Goal: Information Seeking & Learning: Compare options

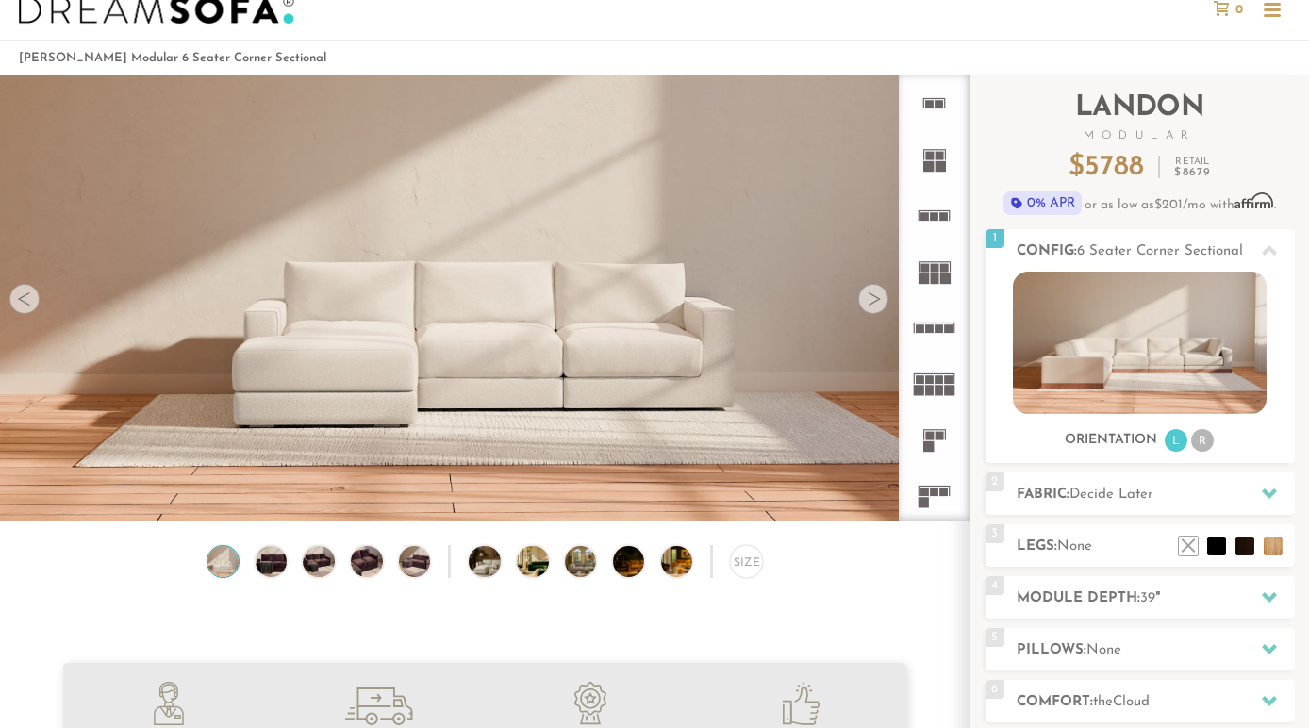
scroll to position [46, 0]
click at [940, 169] on rect at bounding box center [940, 166] width 10 height 10
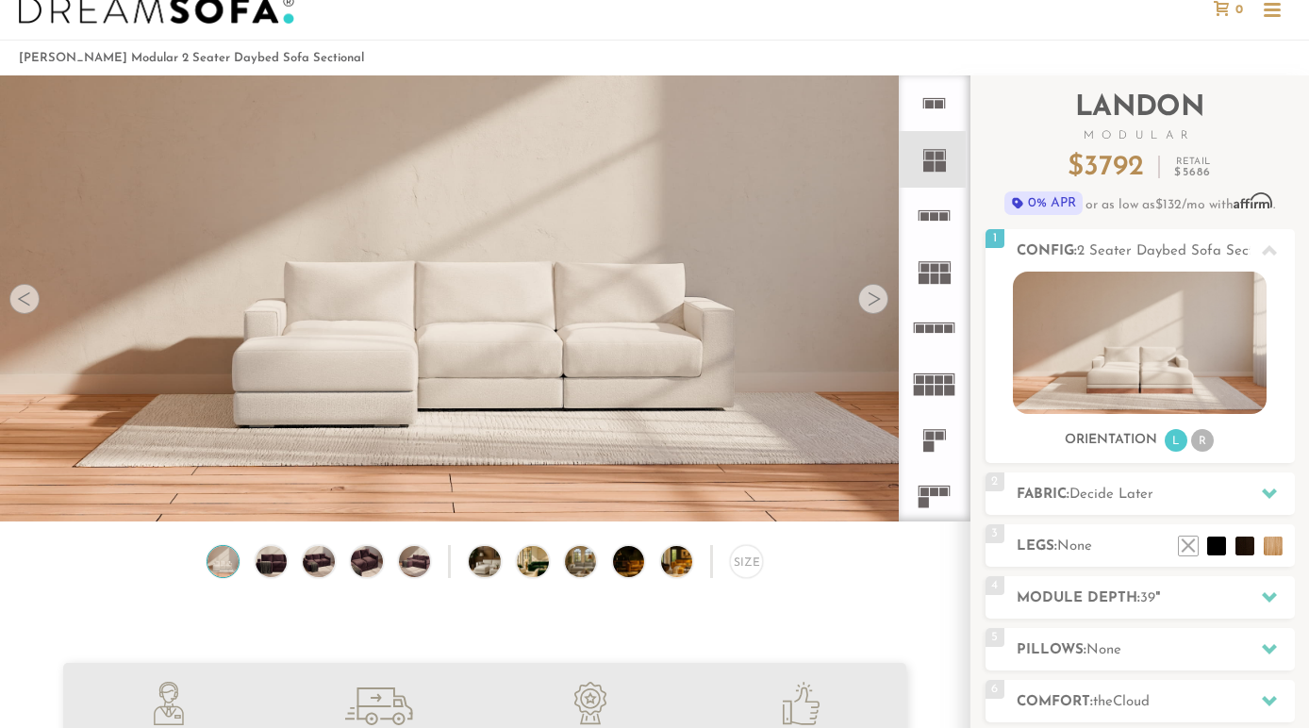
click at [936, 221] on rect at bounding box center [935, 216] width 8 height 8
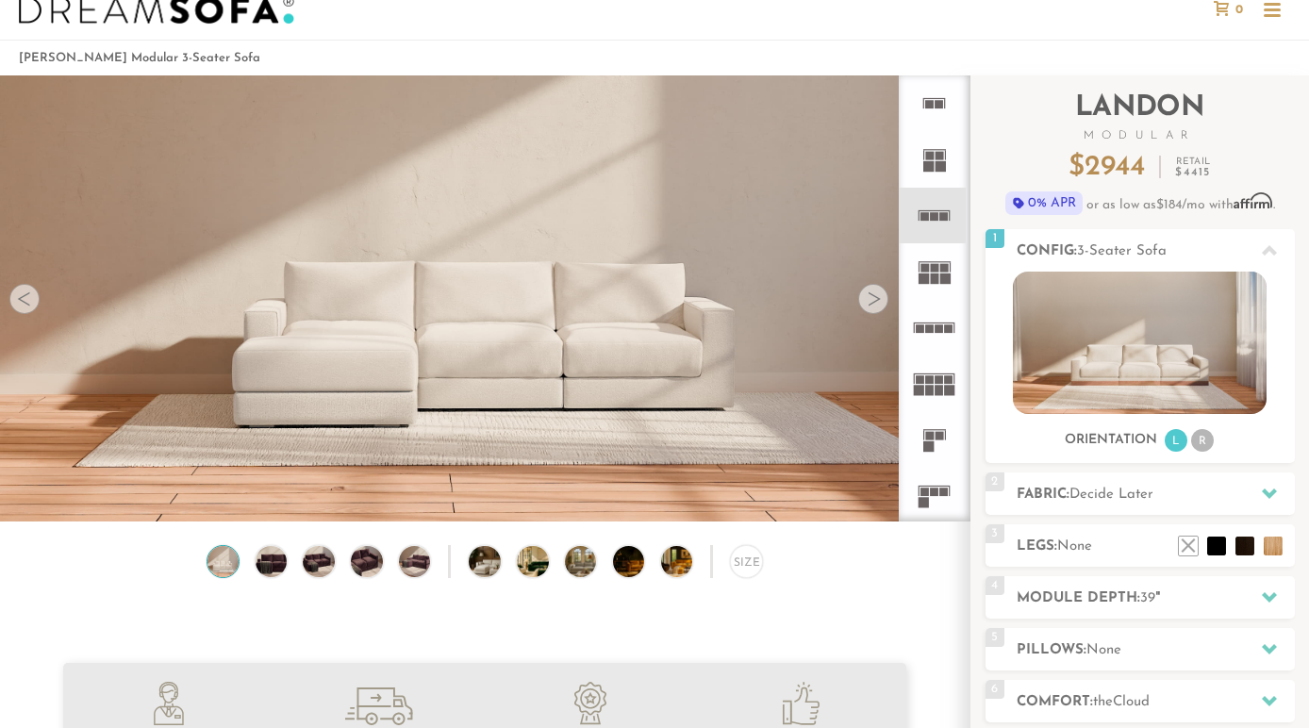
click at [934, 162] on icon at bounding box center [934, 159] width 56 height 56
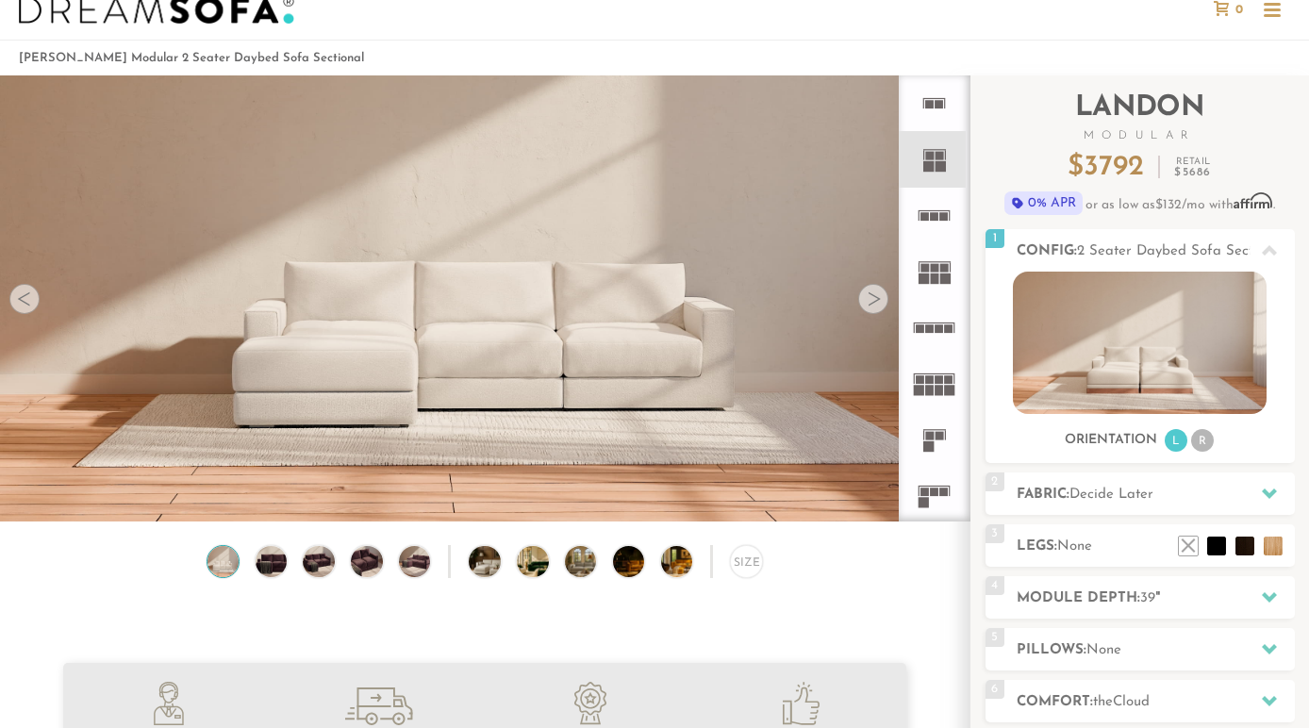
click at [938, 326] on rect at bounding box center [939, 328] width 8 height 8
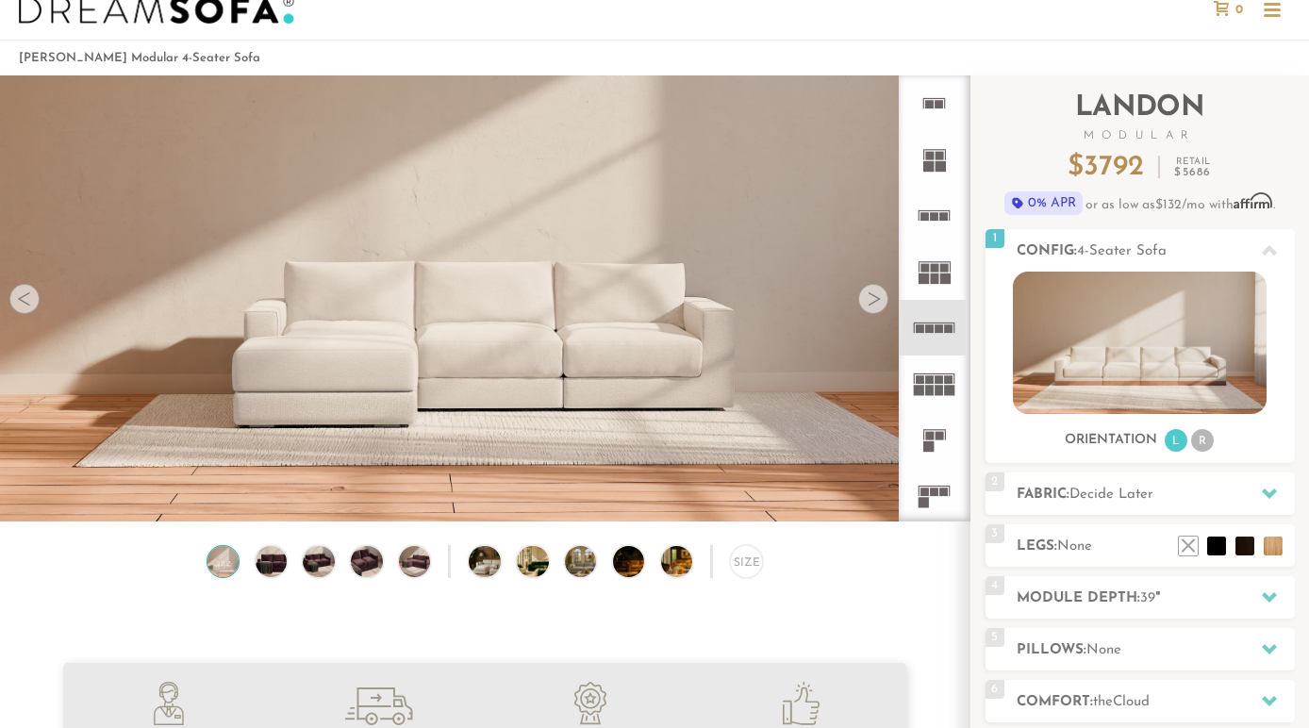
click at [932, 492] on rect at bounding box center [935, 491] width 8 height 8
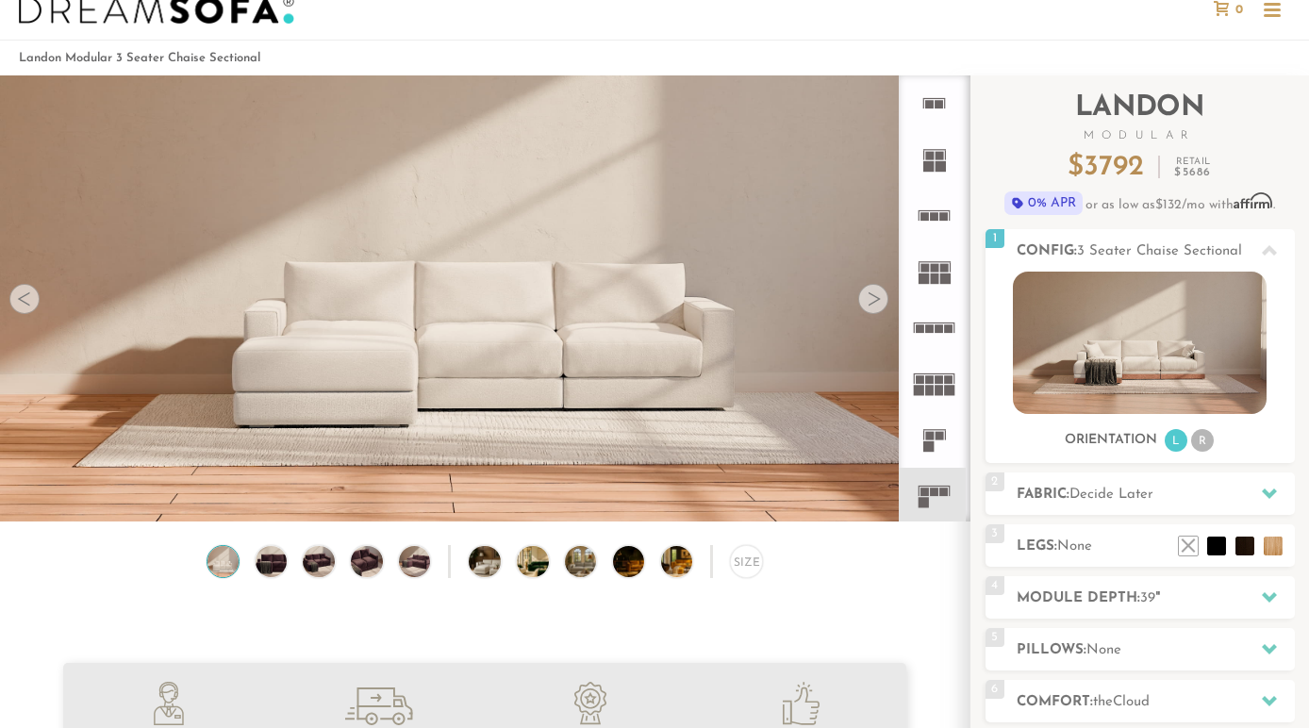
click at [876, 298] on div at bounding box center [873, 299] width 30 height 30
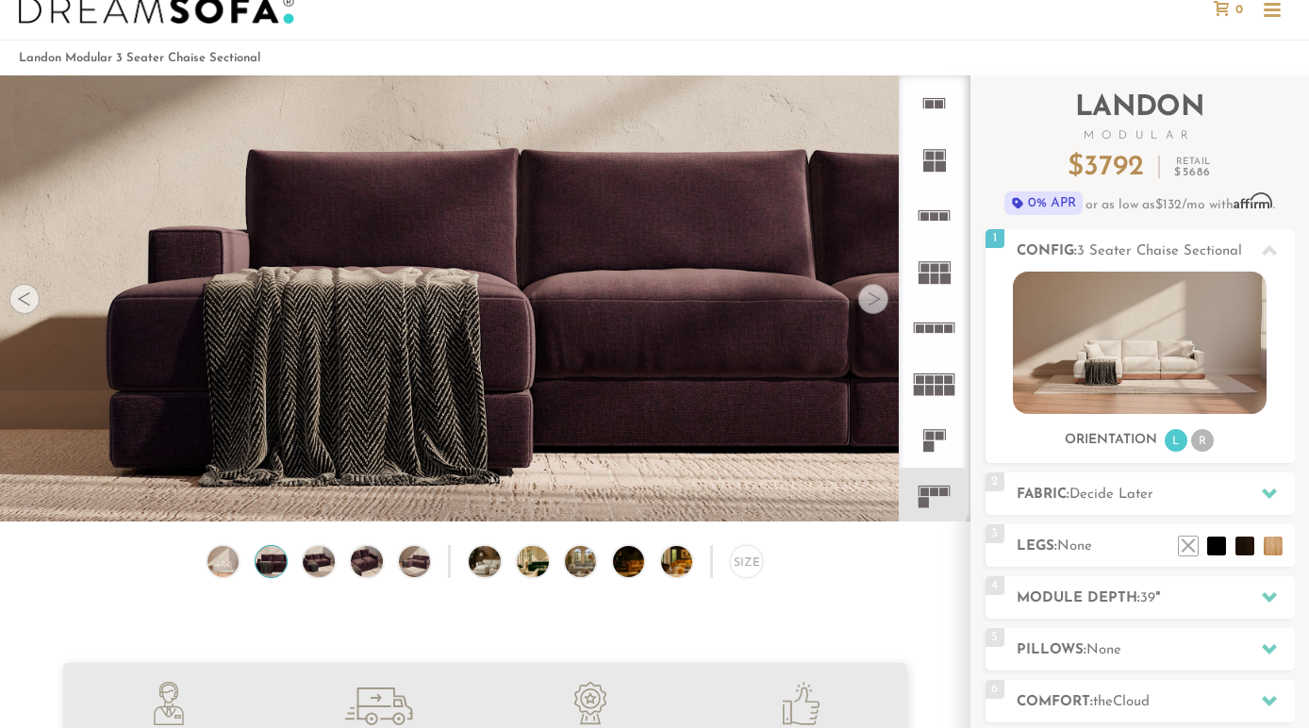
click at [876, 298] on div at bounding box center [873, 299] width 30 height 30
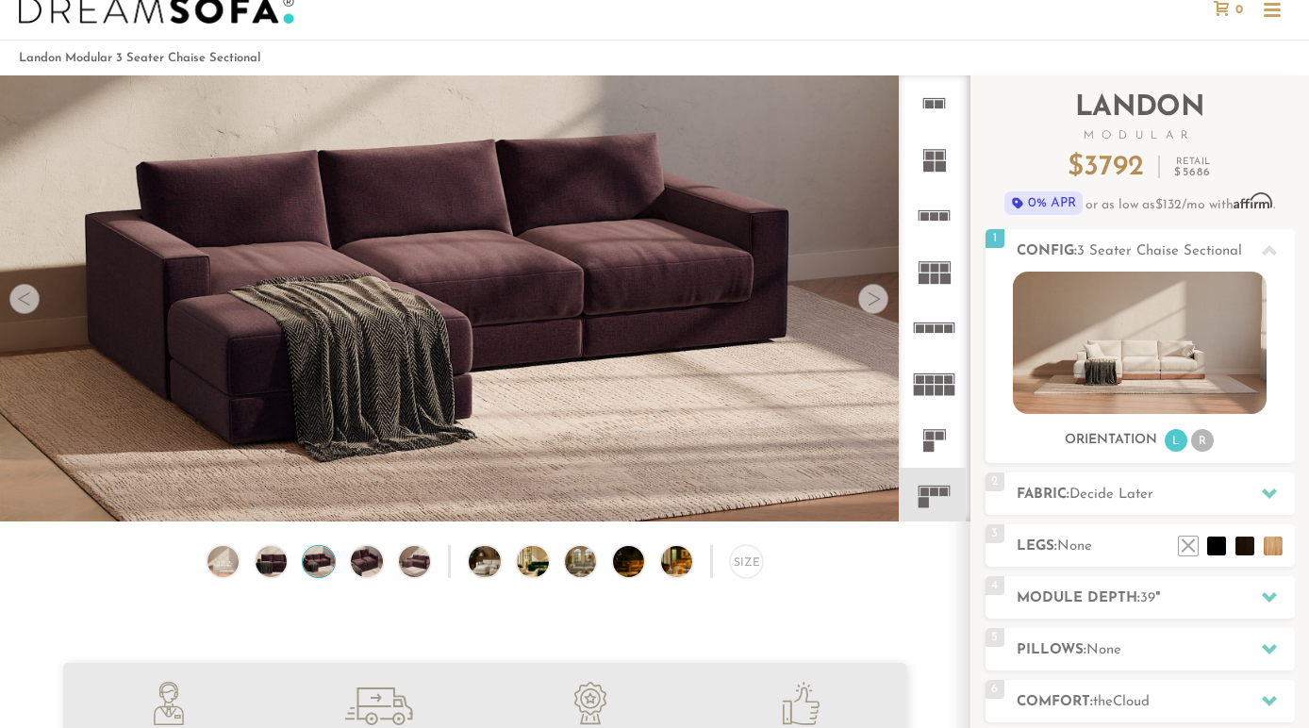
click at [876, 298] on div at bounding box center [873, 299] width 30 height 30
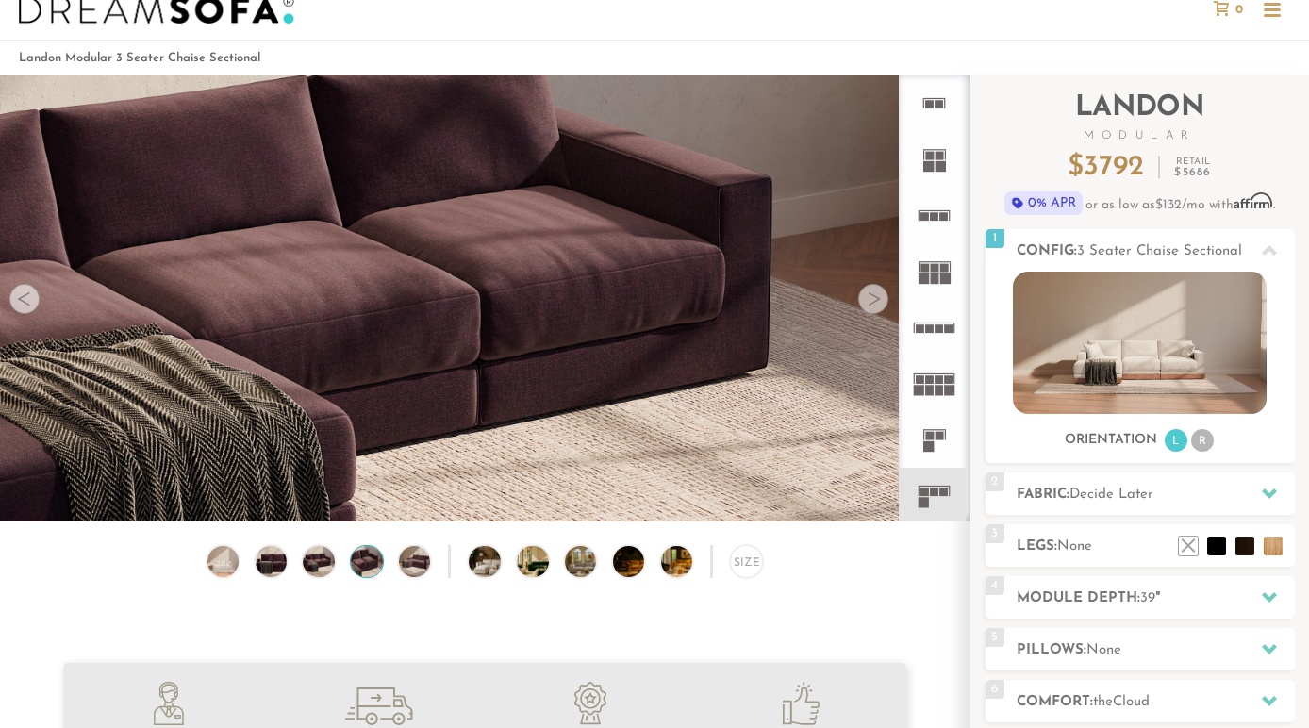
click at [876, 298] on div at bounding box center [873, 299] width 30 height 30
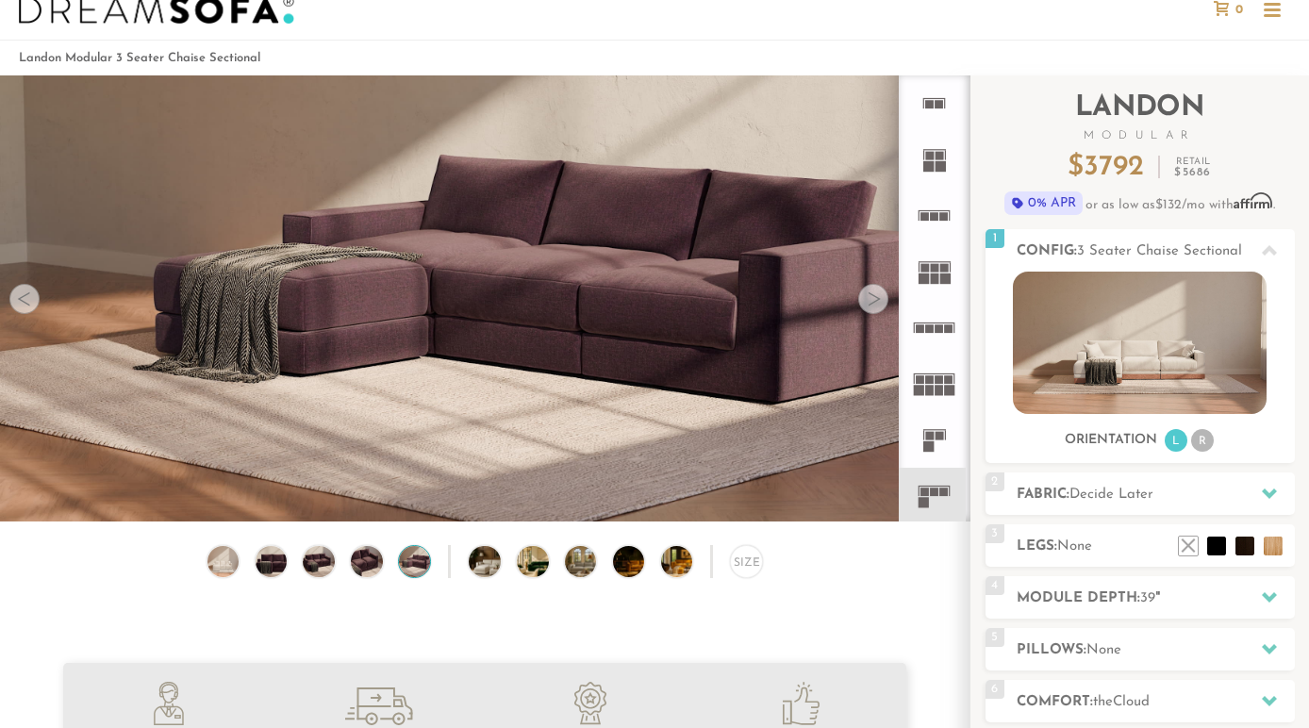
click at [876, 298] on div at bounding box center [873, 299] width 30 height 30
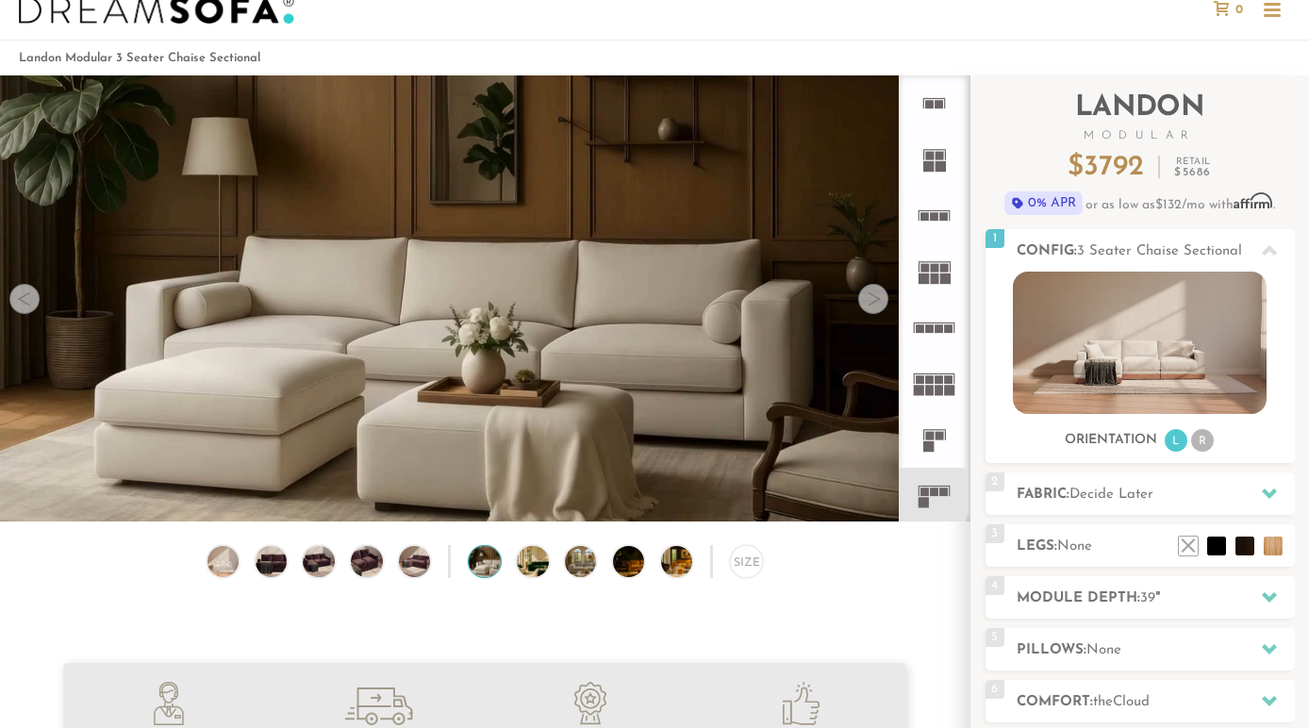
click at [876, 298] on div at bounding box center [873, 299] width 30 height 30
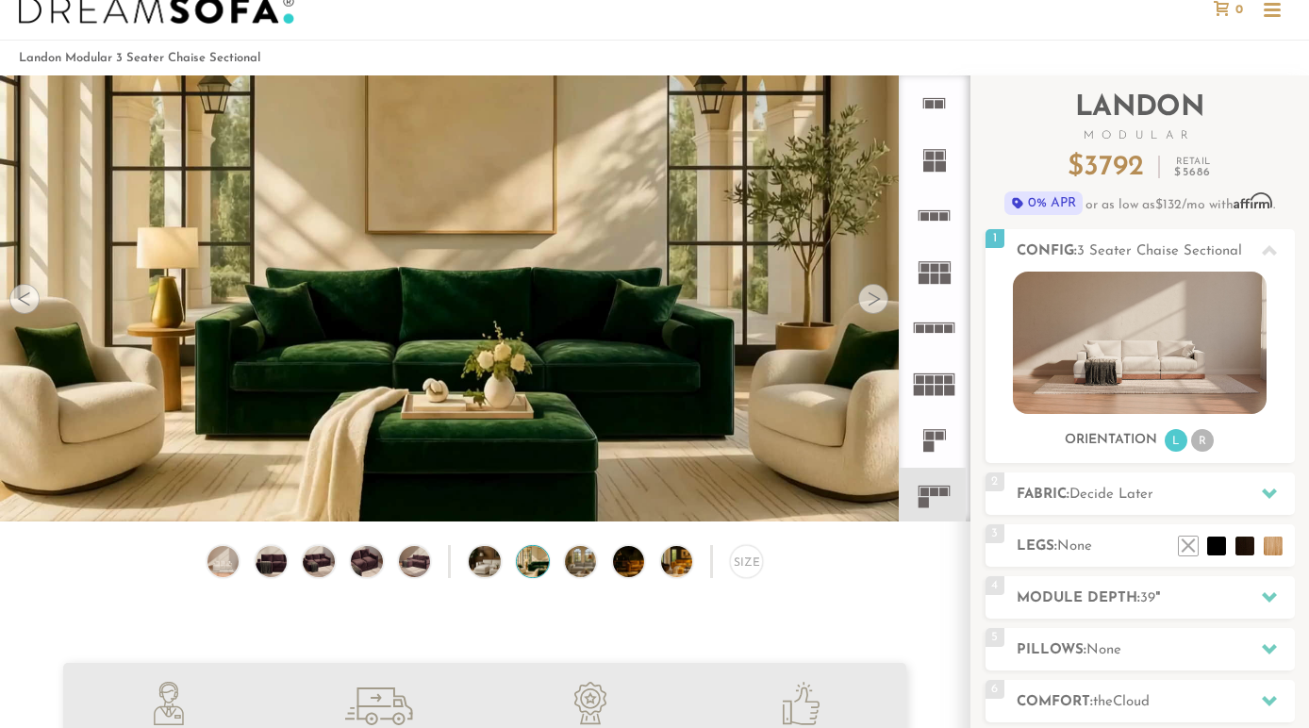
click at [876, 298] on div at bounding box center [873, 299] width 30 height 30
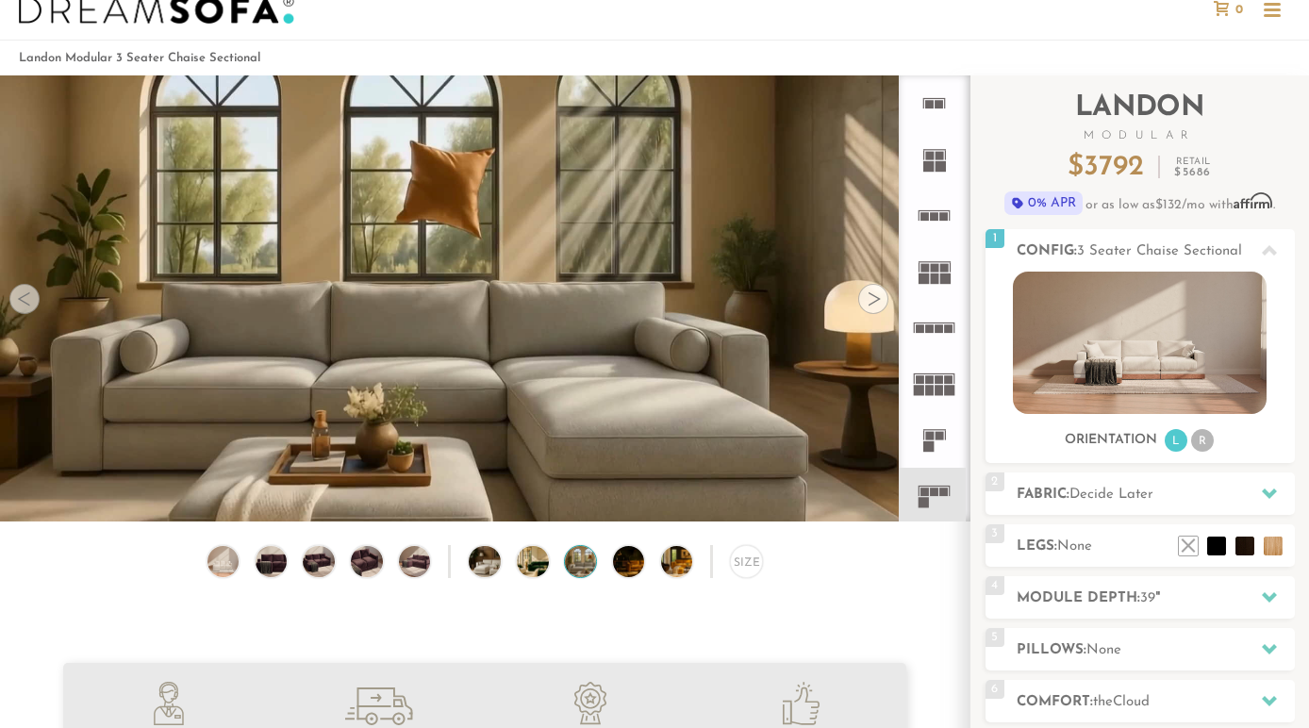
click at [876, 298] on div at bounding box center [873, 299] width 30 height 30
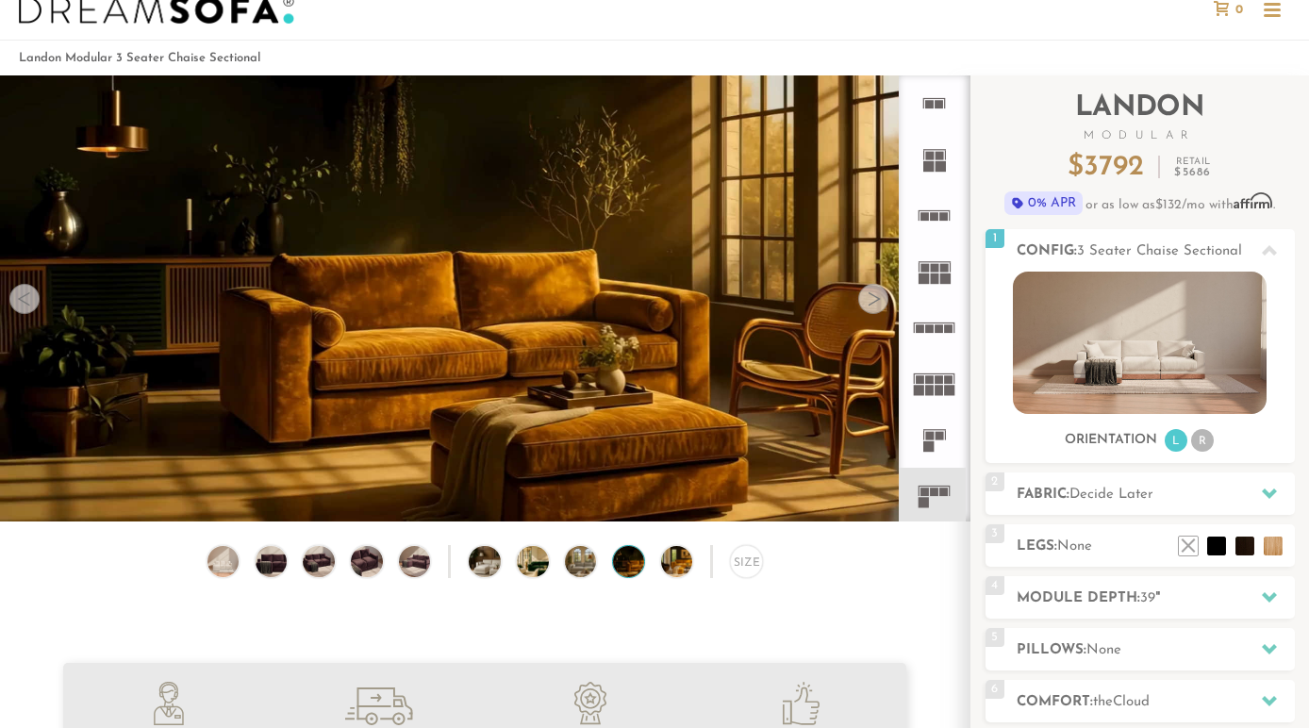
click at [876, 298] on div at bounding box center [873, 299] width 30 height 30
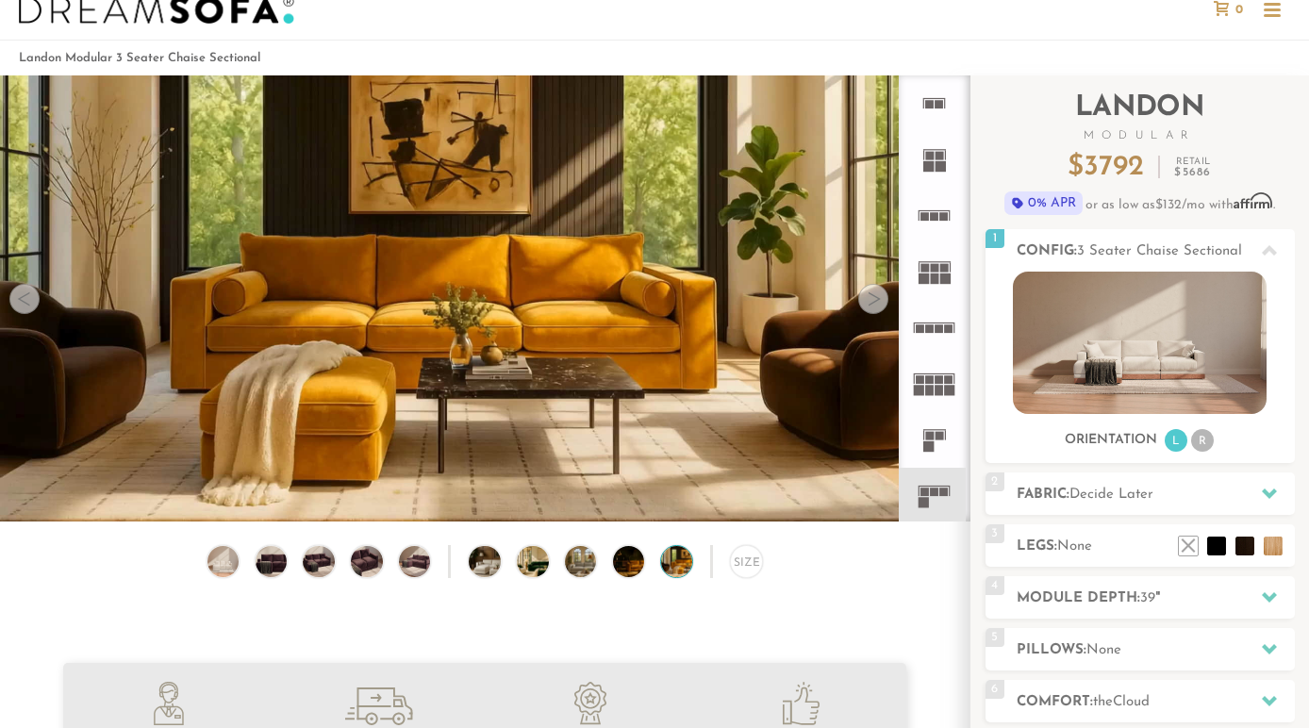
click at [879, 299] on div at bounding box center [873, 299] width 30 height 30
